Goal: Find specific page/section: Find specific page/section

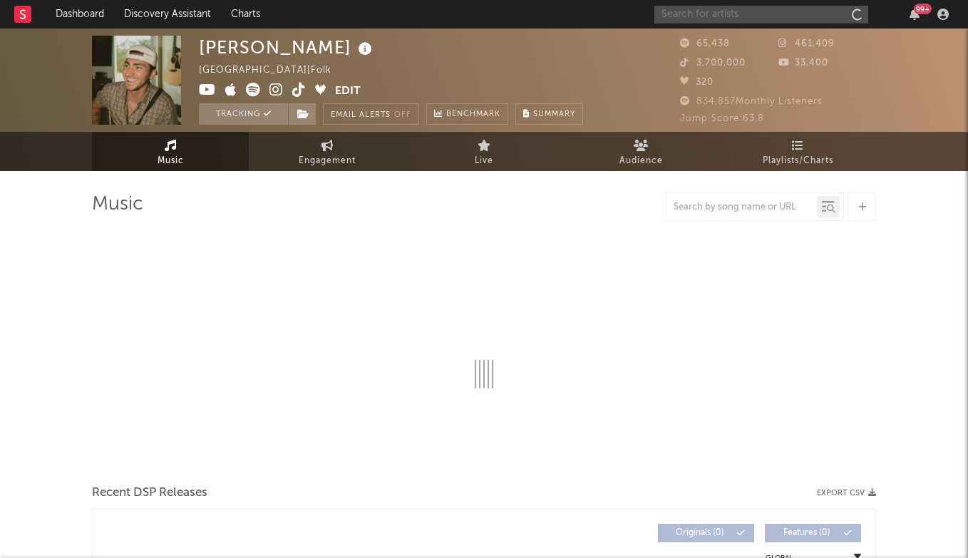
click at [734, 19] on input "text" at bounding box center [761, 15] width 214 height 18
type input "[PERSON_NAME]"
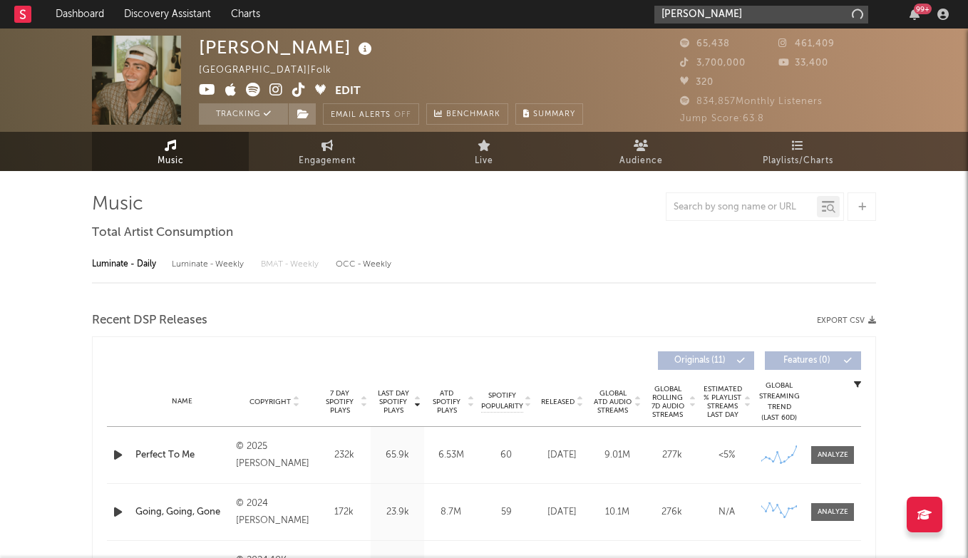
select select "6m"
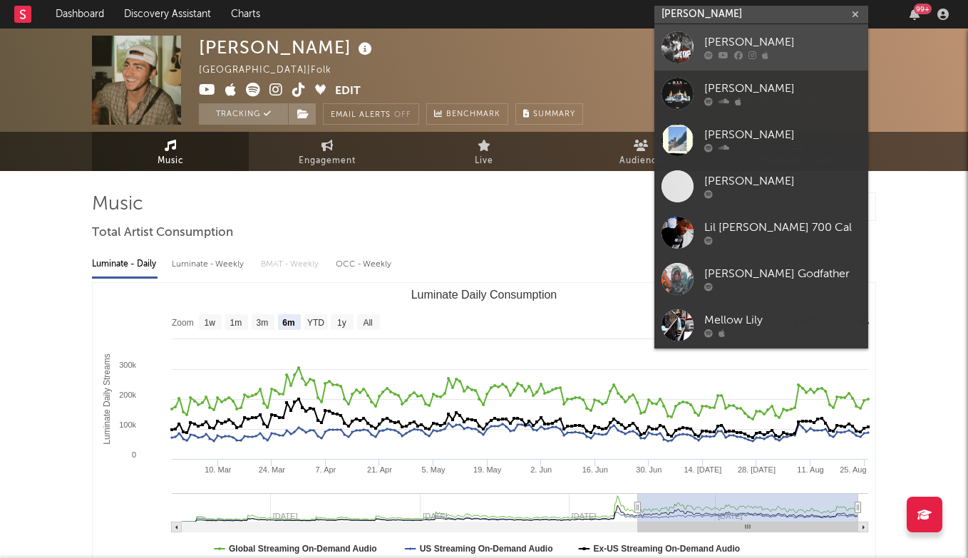
type input "[PERSON_NAME]"
click at [730, 39] on div "[PERSON_NAME]" at bounding box center [782, 42] width 157 height 17
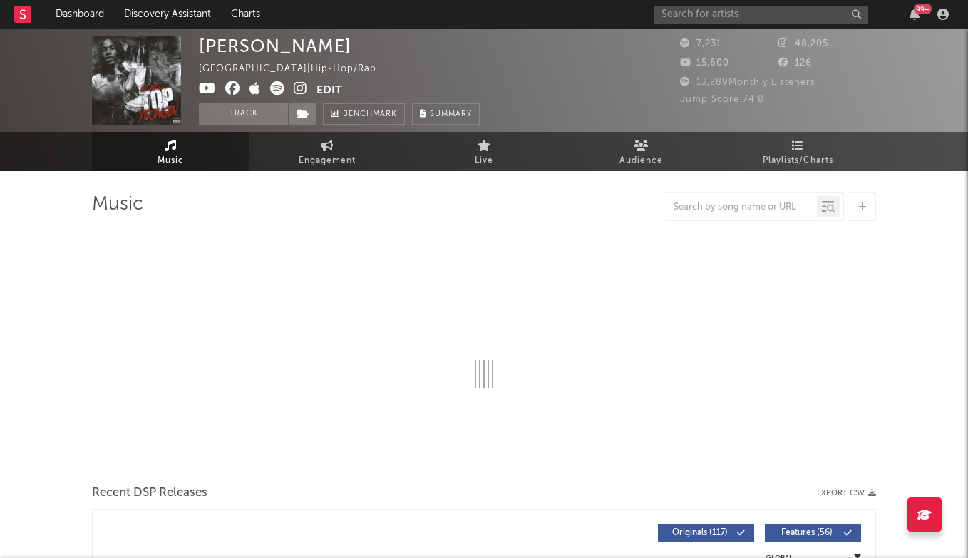
select select "6m"
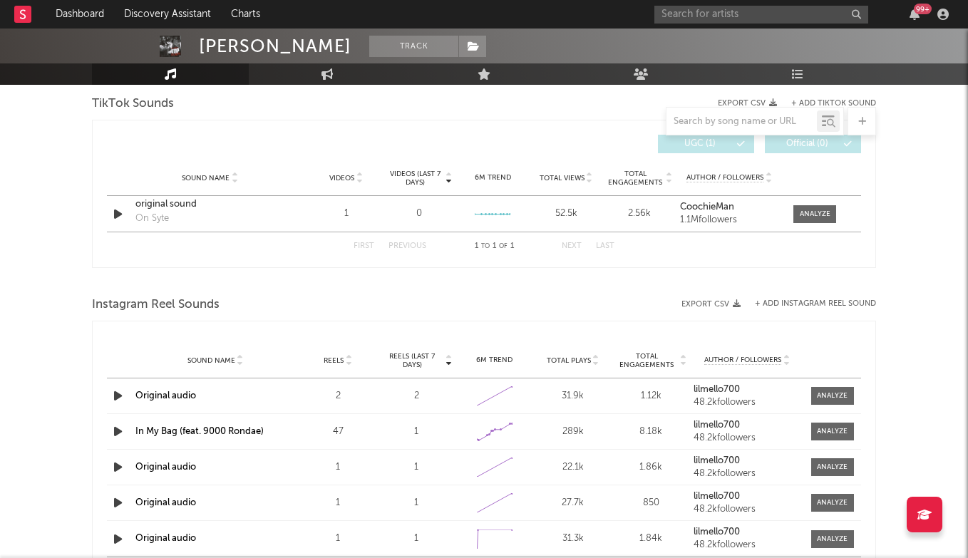
scroll to position [1014, 0]
